Goal: Task Accomplishment & Management: Manage account settings

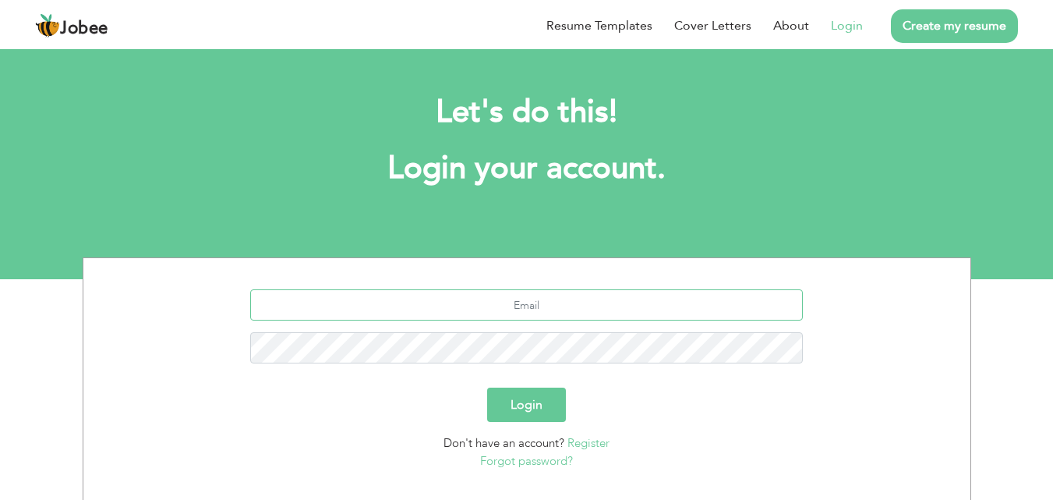
click at [549, 298] on input "text" at bounding box center [526, 304] width 553 height 31
click at [540, 309] on input "text" at bounding box center [526, 304] width 553 height 31
type input "[EMAIL_ADDRESS][DOMAIN_NAME]"
click at [522, 463] on link "Forgot password?" at bounding box center [526, 461] width 93 height 16
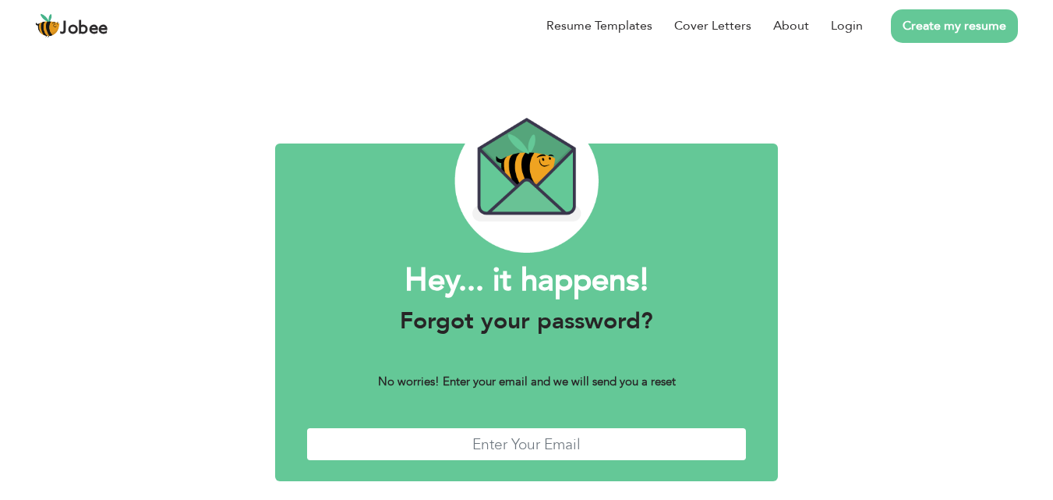
click at [603, 442] on input "text" at bounding box center [526, 444] width 441 height 34
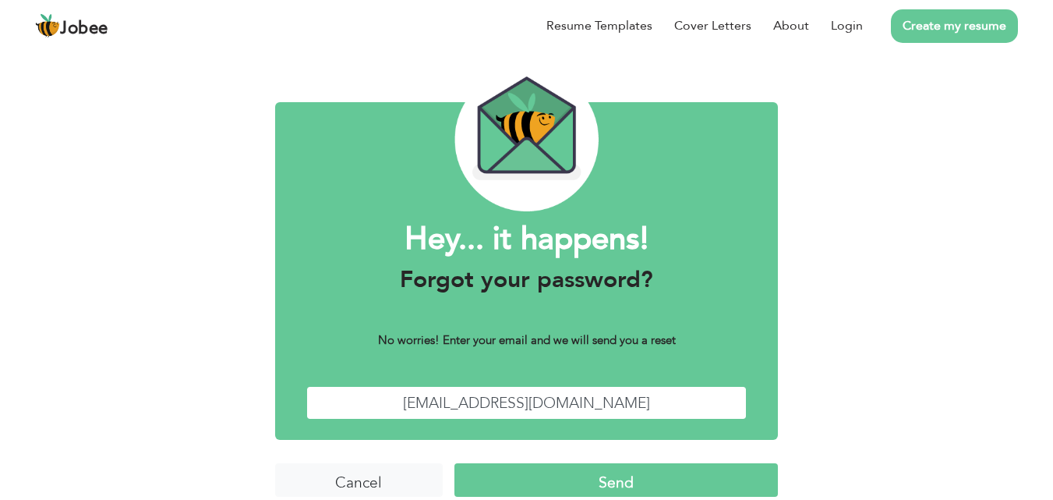
scroll to position [62, 0]
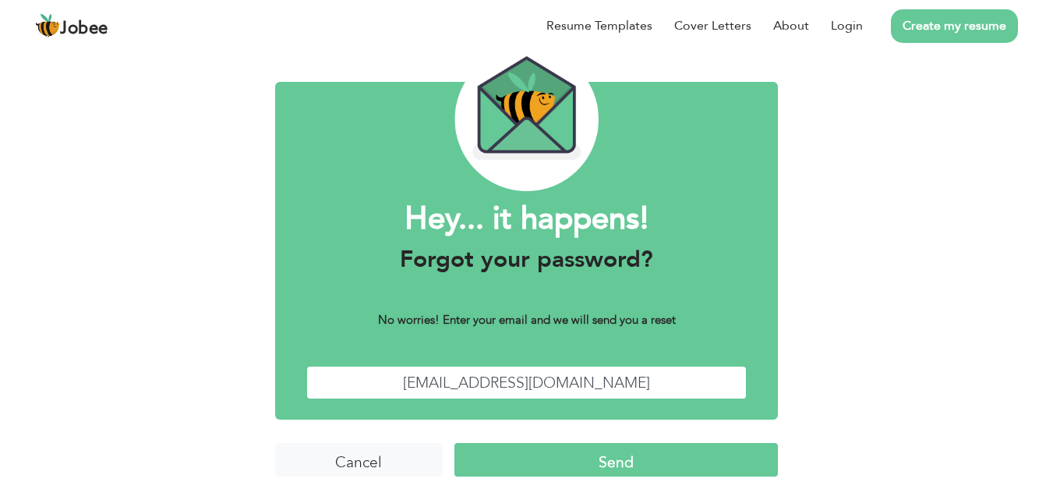
type input "mubahmed96@gmail.com"
click at [648, 456] on input "Send" at bounding box center [616, 460] width 324 height 34
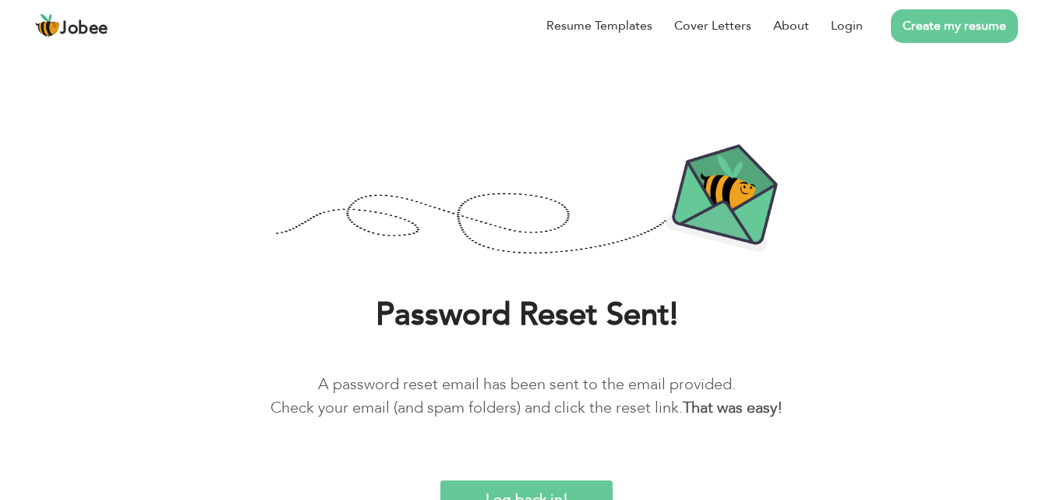
scroll to position [30, 0]
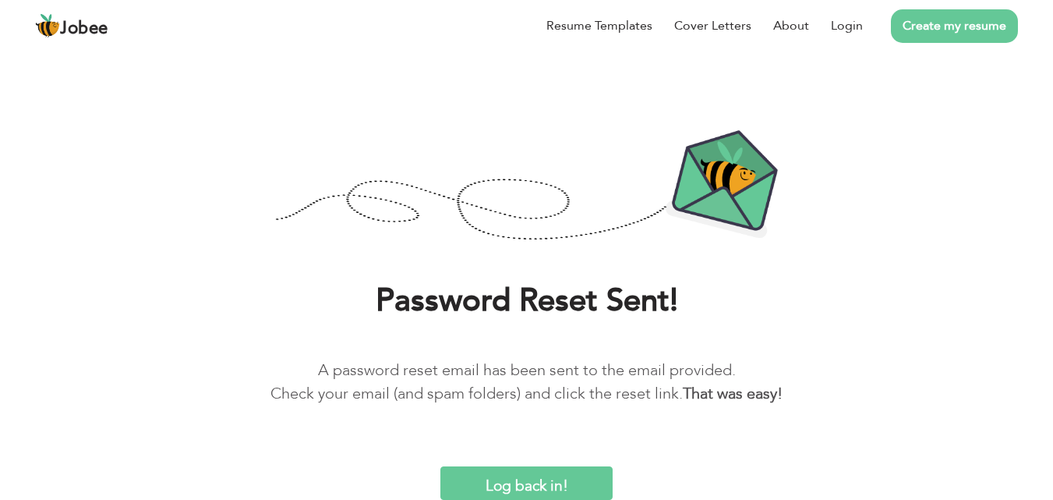
click at [512, 478] on input "Log back in!" at bounding box center [525, 483] width 171 height 34
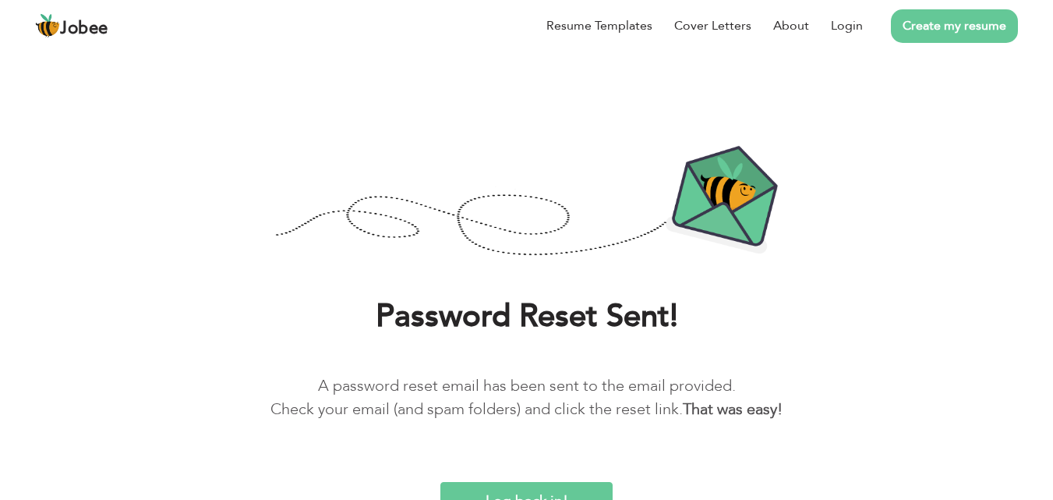
scroll to position [0, 0]
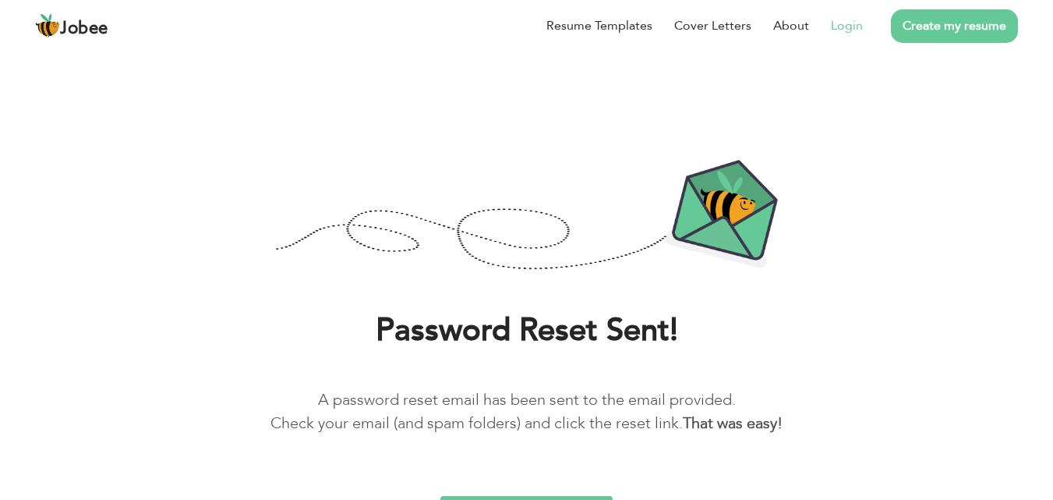
click at [846, 27] on link "Login" at bounding box center [847, 25] width 32 height 19
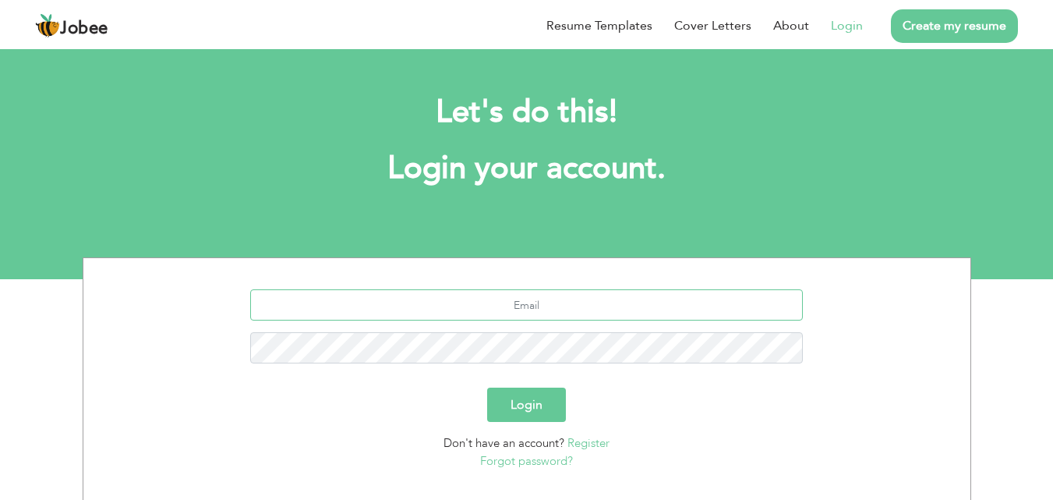
click at [546, 315] on input "text" at bounding box center [526, 304] width 553 height 31
type input "[EMAIL_ADDRESS][DOMAIN_NAME]"
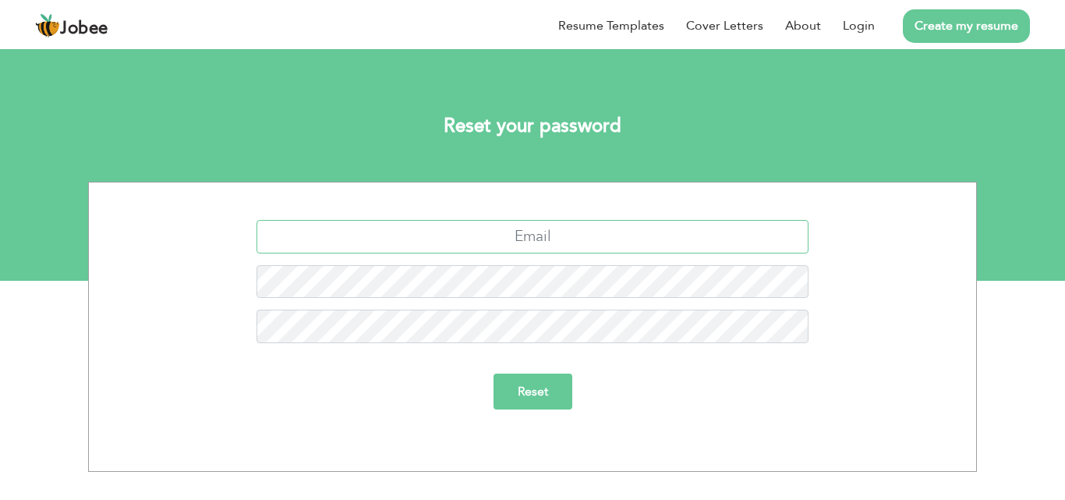
click at [552, 239] on input "text" at bounding box center [532, 237] width 553 height 34
type input "[EMAIL_ADDRESS][DOMAIN_NAME]"
click at [558, 385] on input "Reset" at bounding box center [532, 391] width 79 height 36
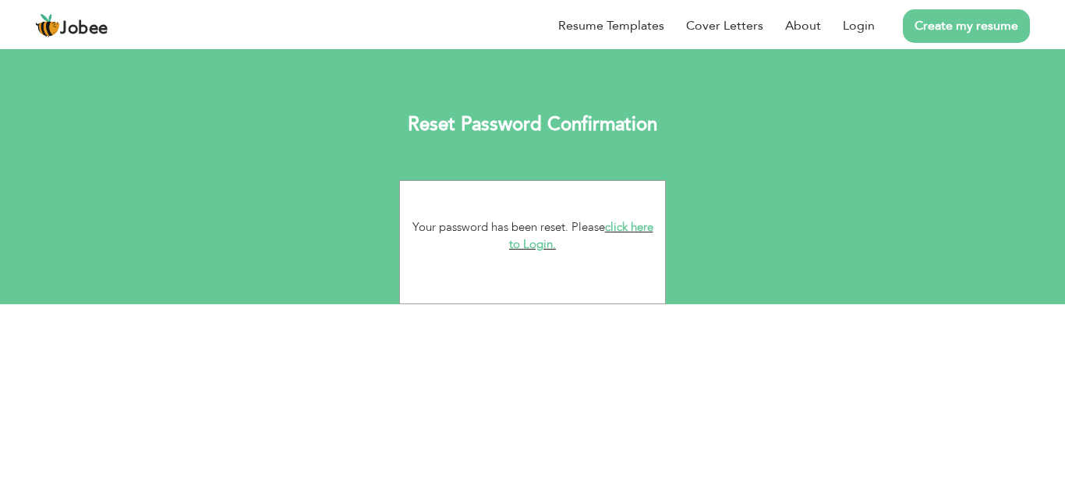
click at [624, 226] on link "click here to Login." at bounding box center [581, 236] width 144 height 34
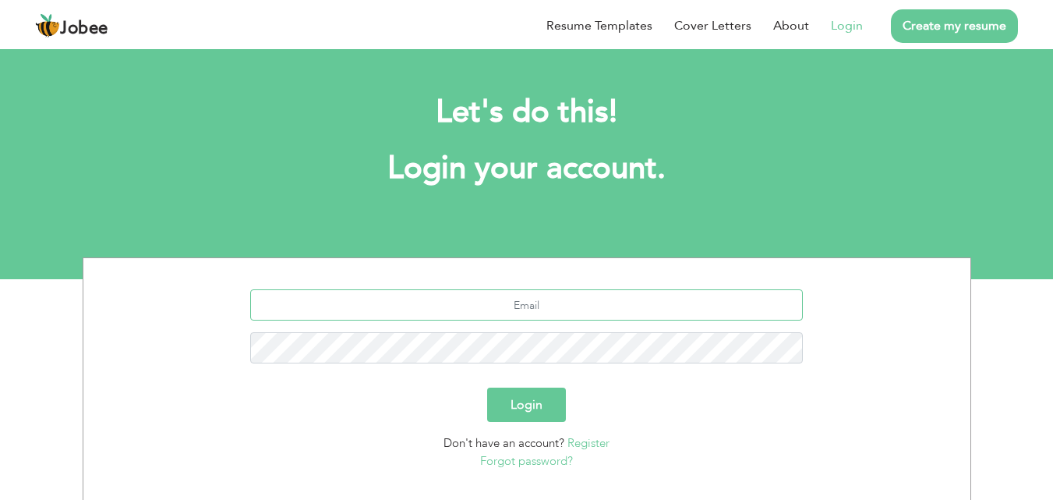
click at [537, 302] on input "text" at bounding box center [526, 304] width 553 height 31
type input "[EMAIL_ADDRESS][DOMAIN_NAME]"
click at [542, 409] on button "Login" at bounding box center [526, 404] width 79 height 34
